Goal: Transaction & Acquisition: Purchase product/service

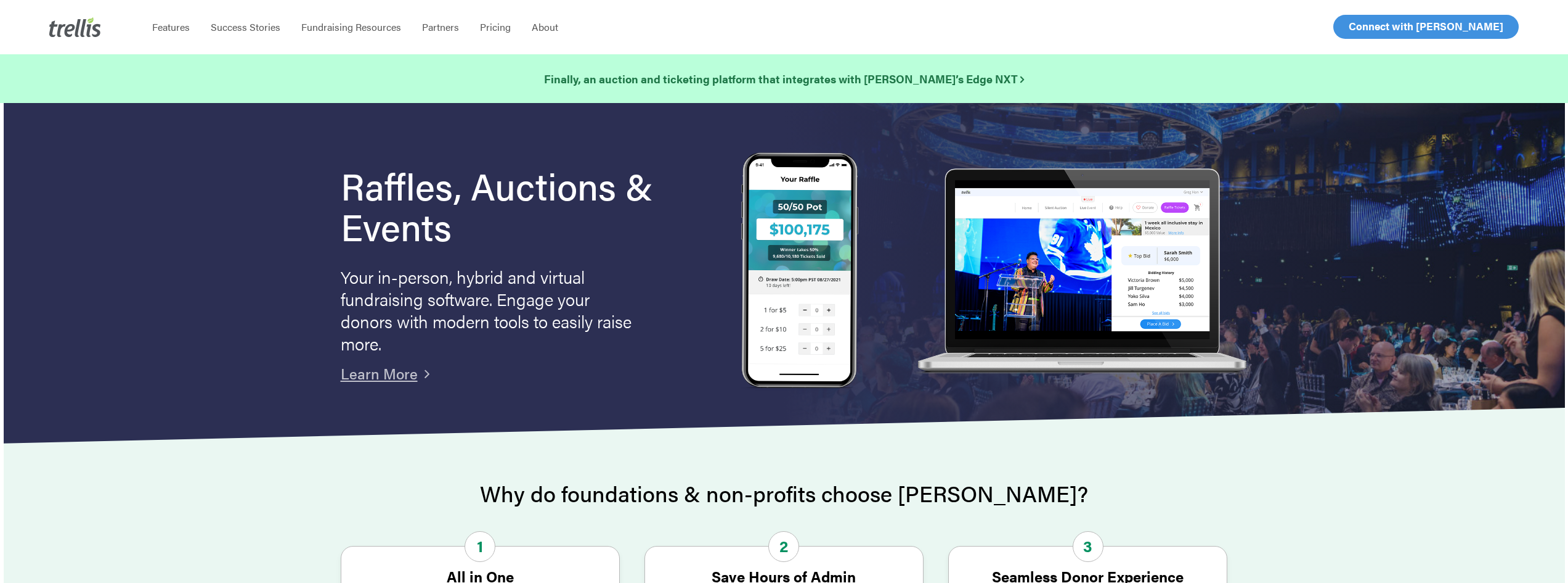
click at [1359, 33] on span "Log In" at bounding box center [1362, 26] width 29 height 15
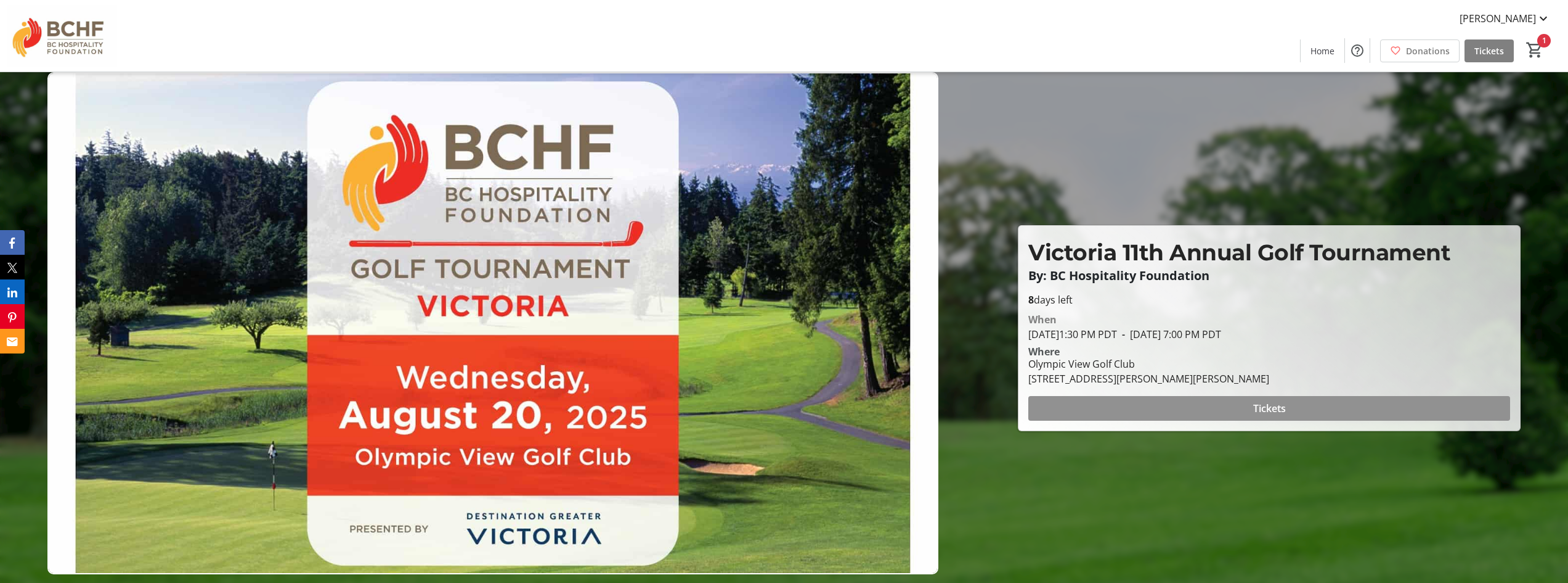
click at [1168, 410] on span at bounding box center [1269, 408] width 482 height 29
